Goal: Task Accomplishment & Management: Manage account settings

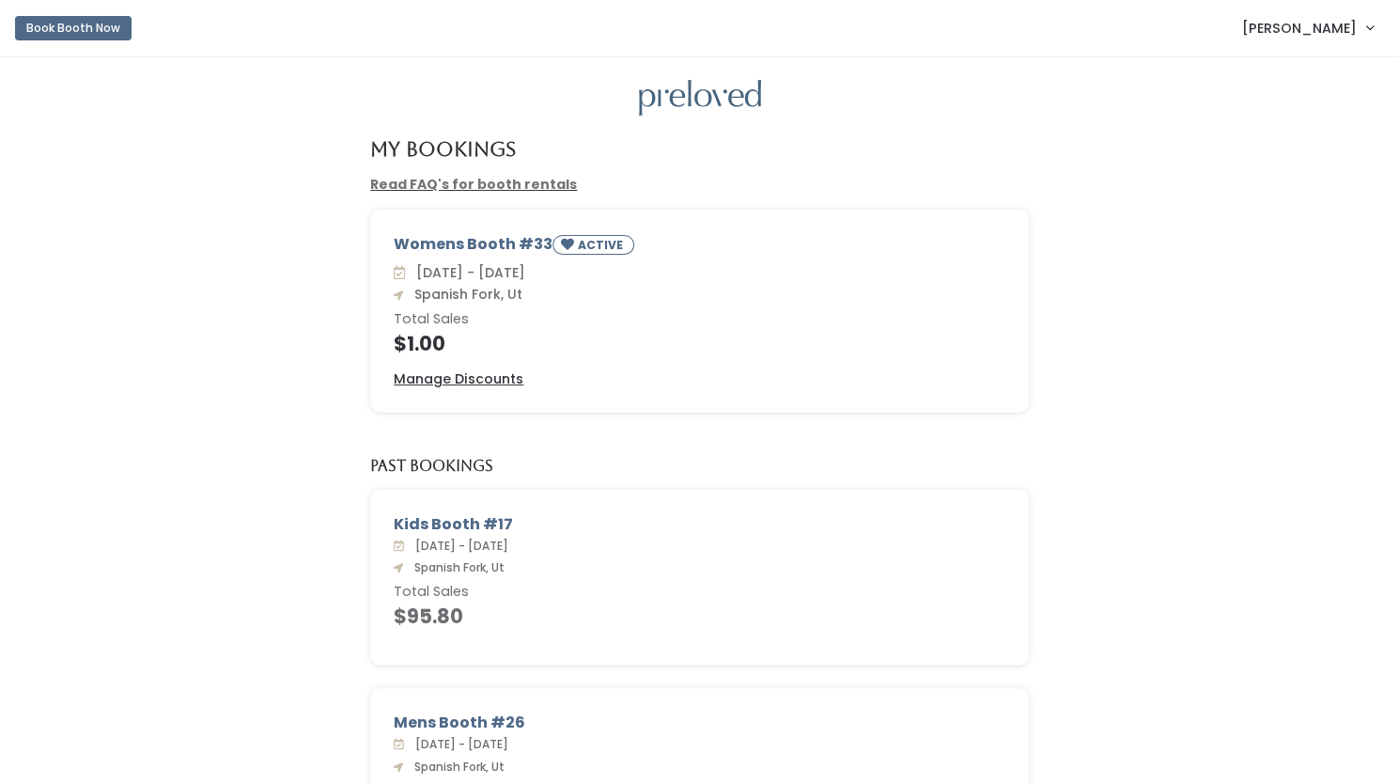
click at [1193, 675] on div "Kids Booth #17 Sat. Oct 5 - Fri. Oct 11, 2024 Spanish Fork, Ut Total Sales $95.…" at bounding box center [699, 588] width 1361 height 198
click at [490, 382] on u "Manage Discounts" at bounding box center [459, 378] width 130 height 19
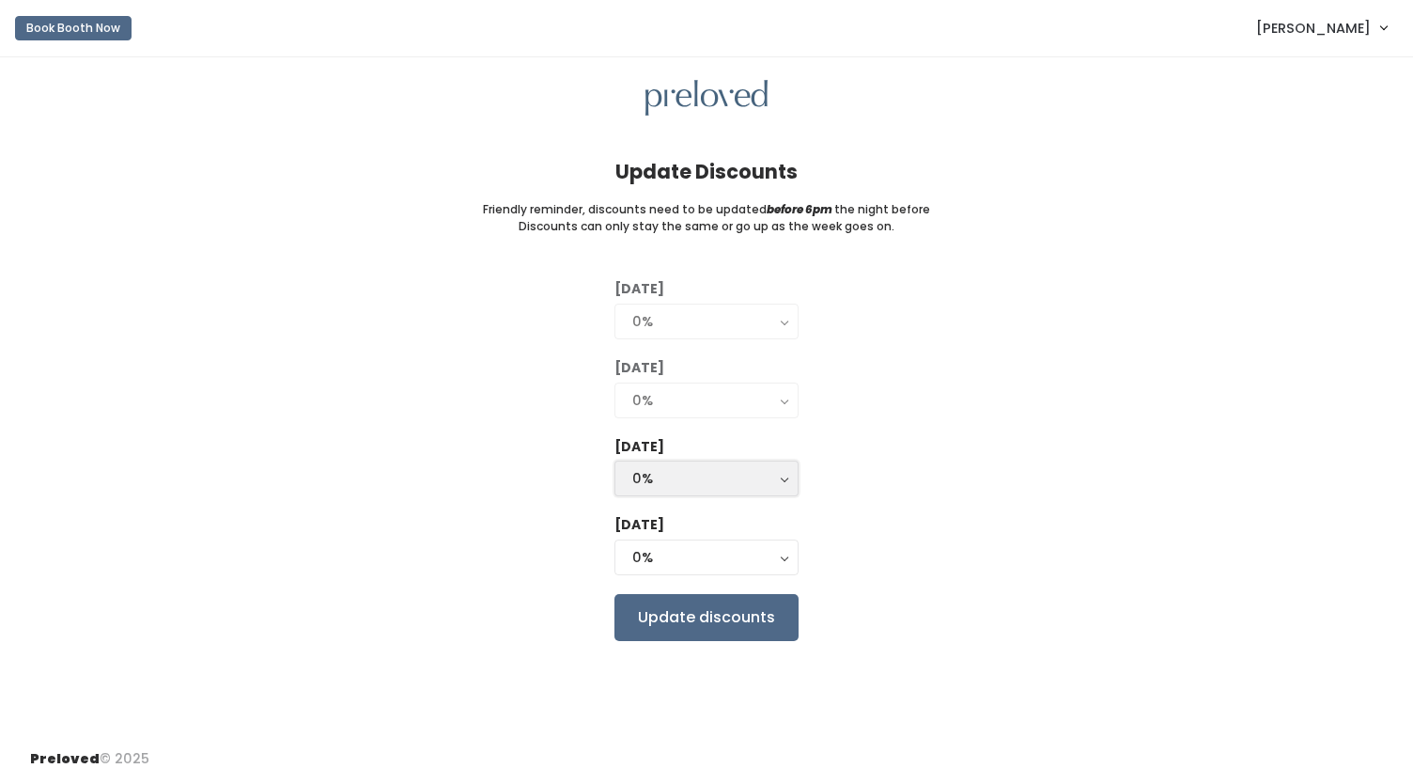
click at [767, 468] on div "0%" at bounding box center [706, 478] width 148 height 21
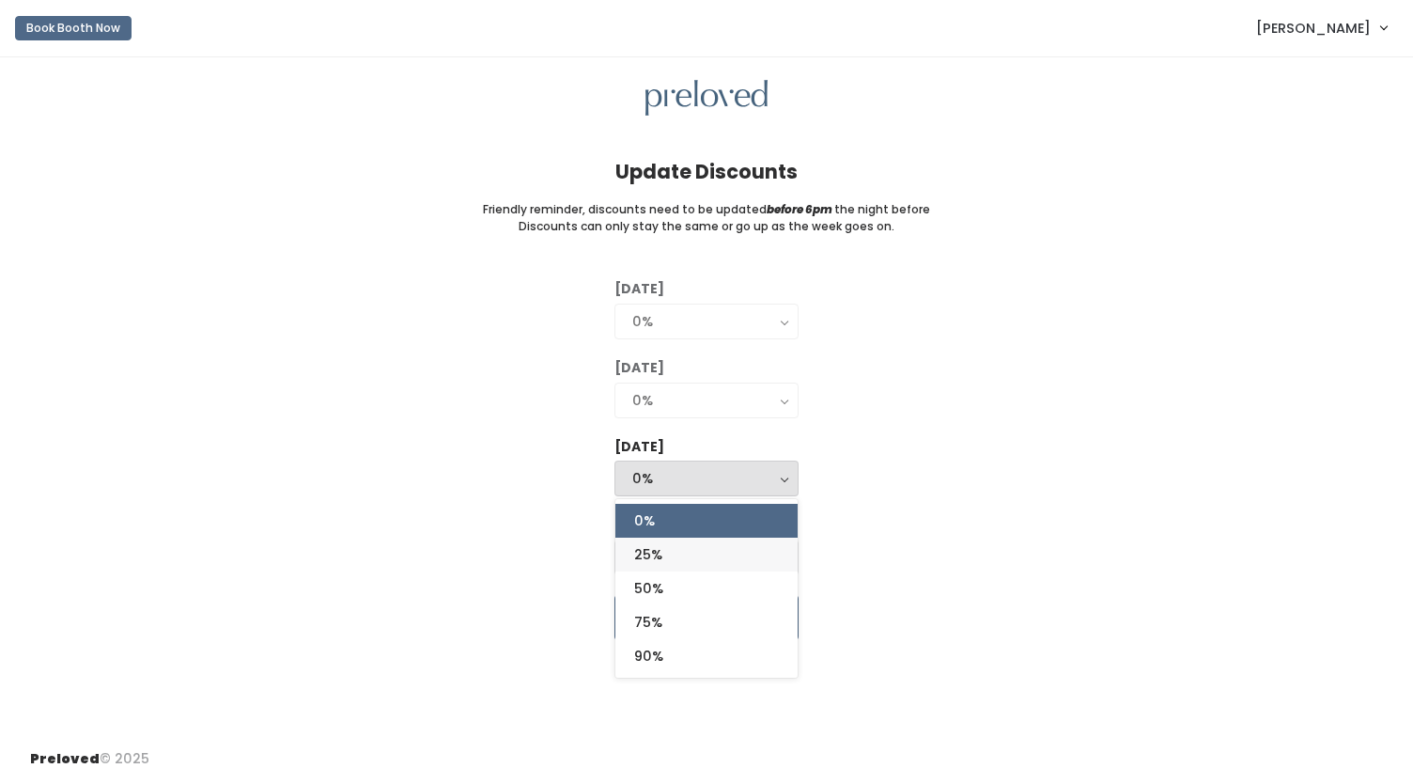
click at [738, 549] on link "25%" at bounding box center [706, 554] width 182 height 34
select select "25%"
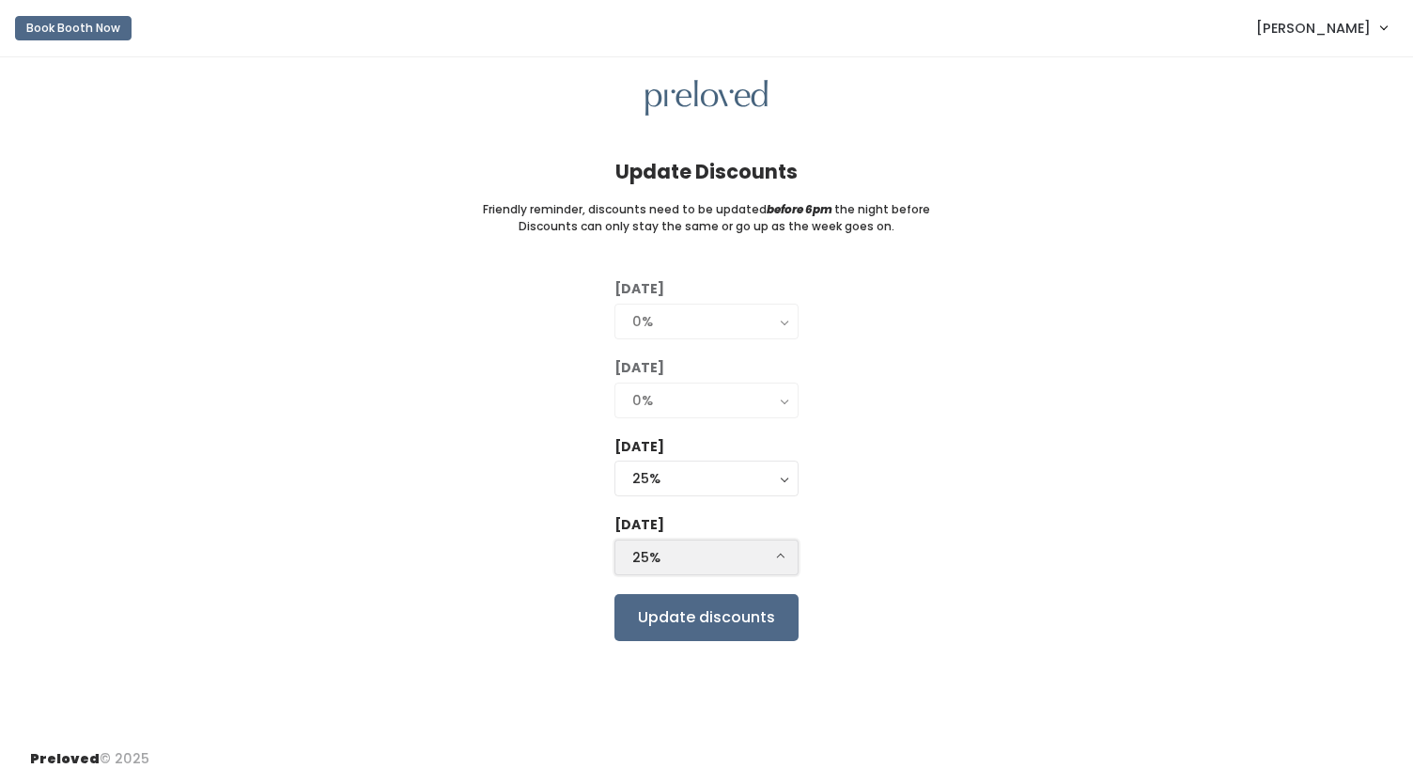
click at [757, 559] on div "25%" at bounding box center [706, 557] width 148 height 21
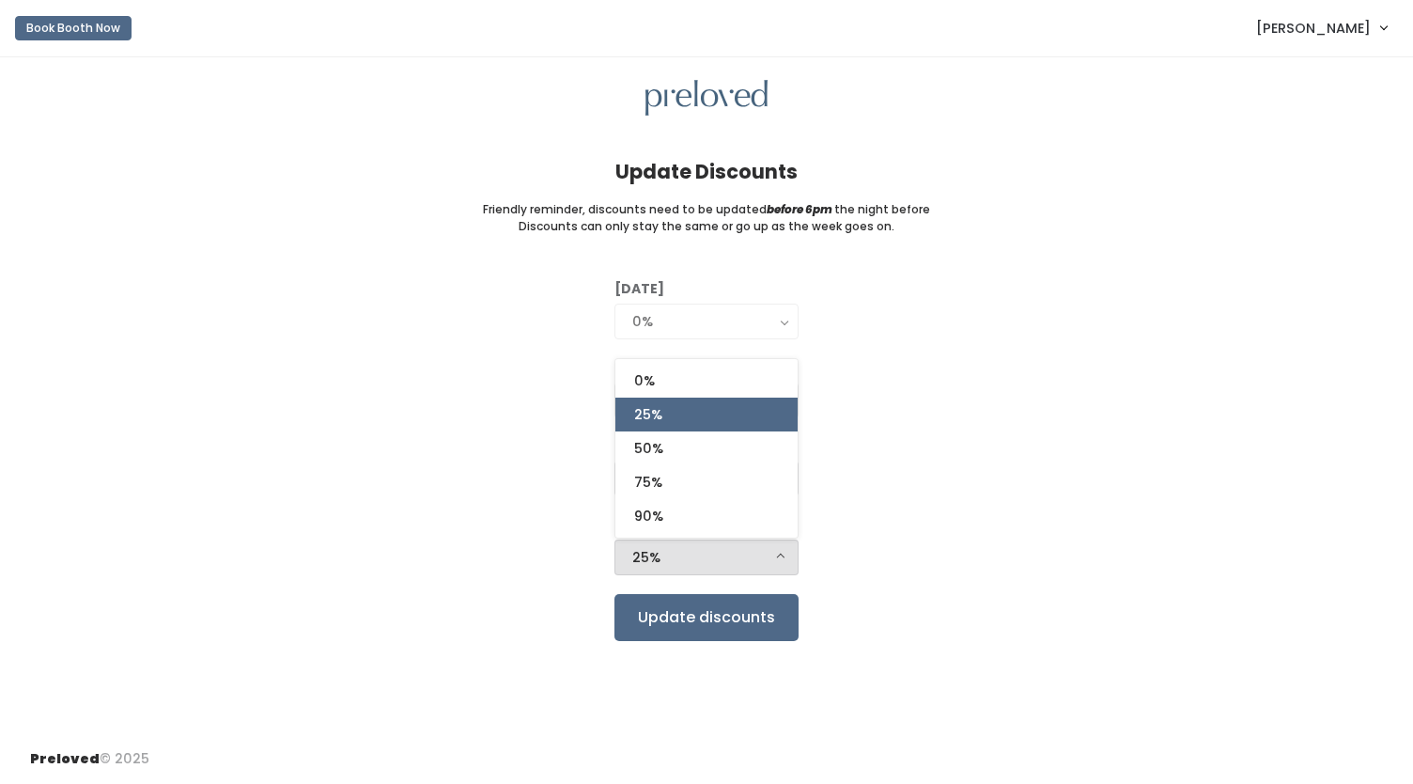
click at [764, 420] on link "25%" at bounding box center [706, 414] width 182 height 34
select select "25%"
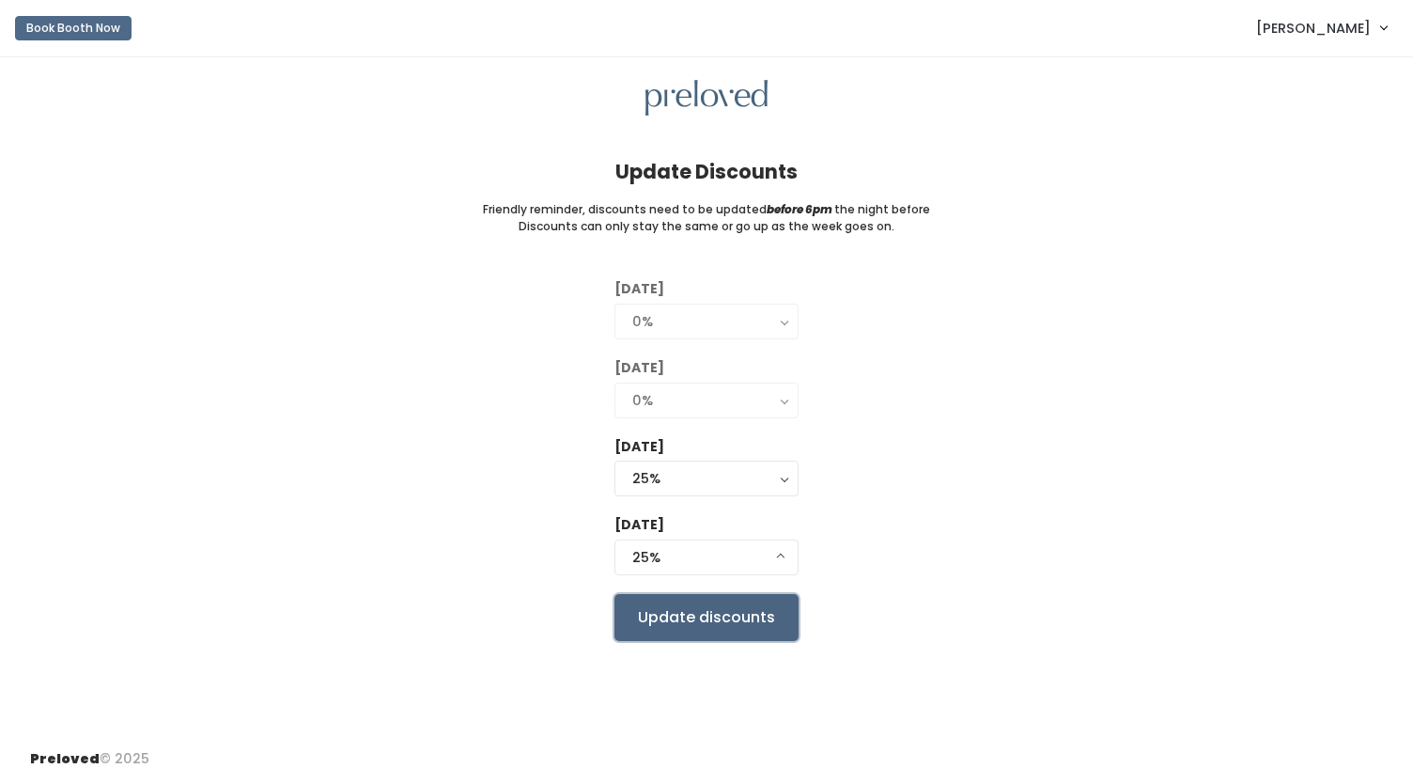
click at [755, 617] on input "Update discounts" at bounding box center [706, 617] width 184 height 47
